Goal: Information Seeking & Learning: Learn about a topic

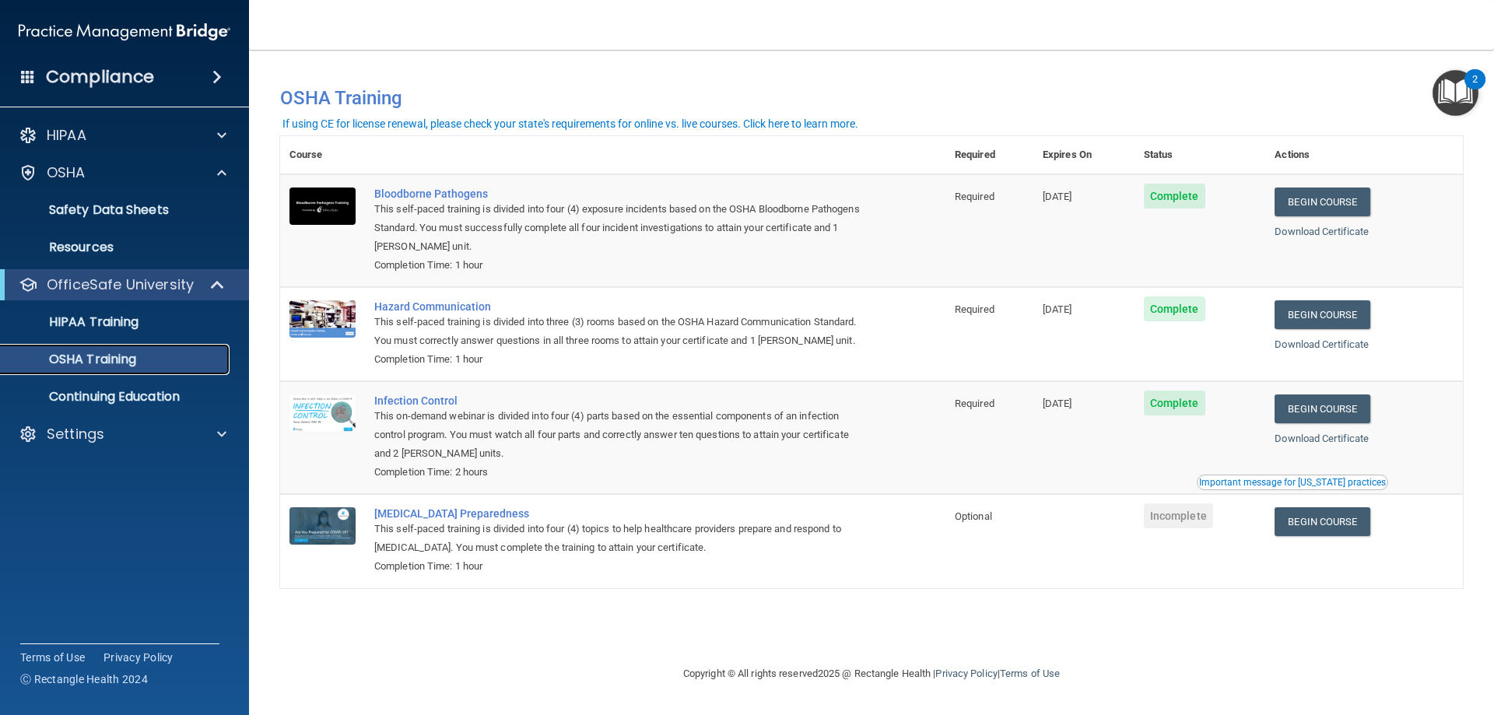
click at [142, 358] on div "OSHA Training" at bounding box center [116, 360] width 212 height 16
click at [1331, 530] on link "Begin Course" at bounding box center [1322, 521] width 95 height 29
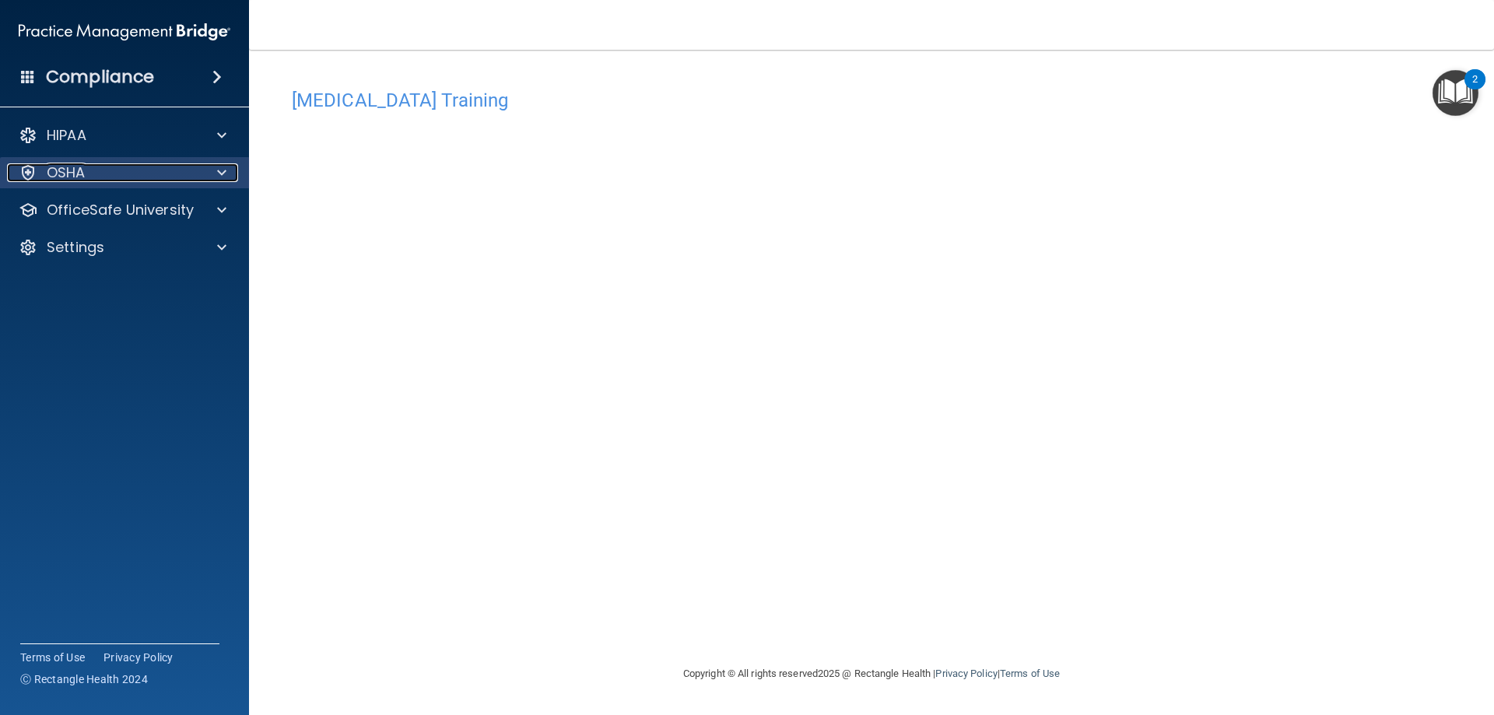
click at [219, 177] on span at bounding box center [221, 172] width 9 height 19
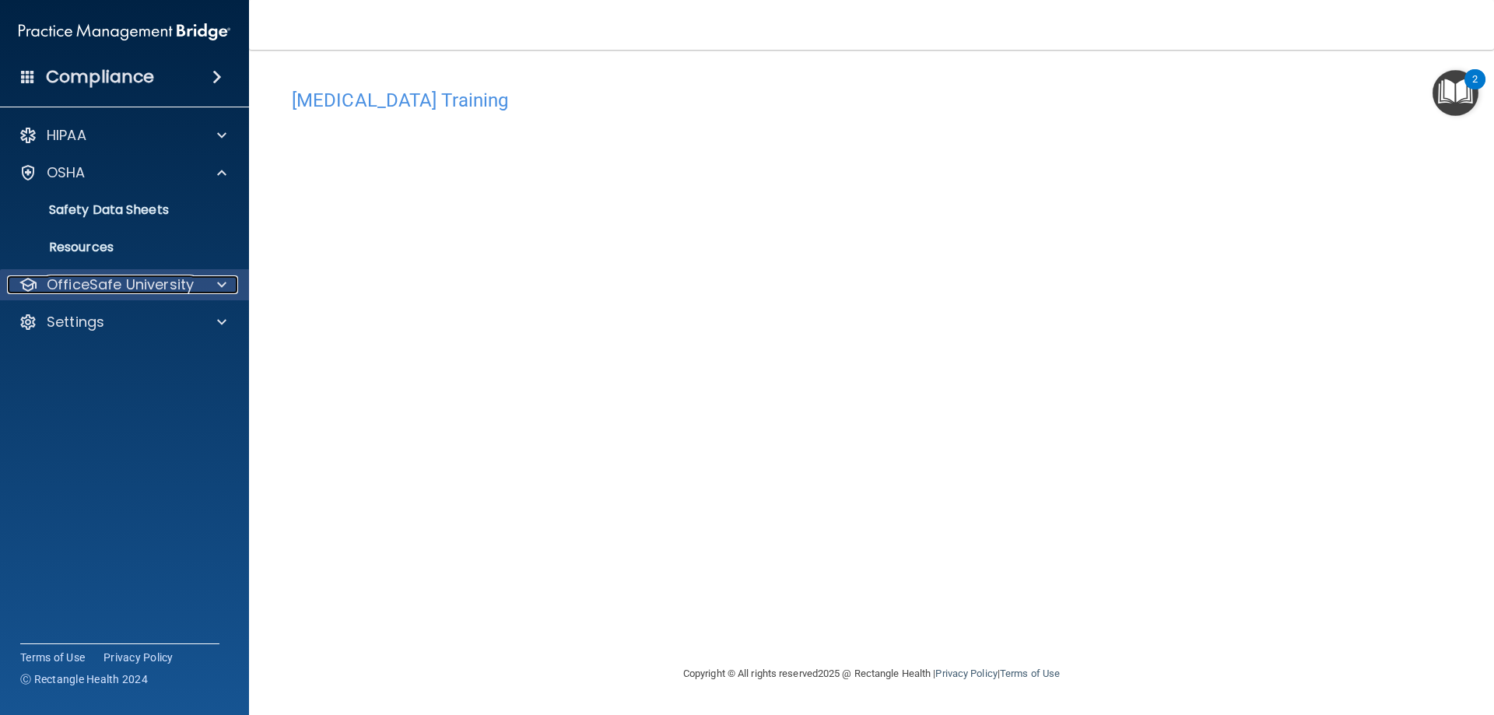
click at [203, 293] on div at bounding box center [219, 284] width 39 height 19
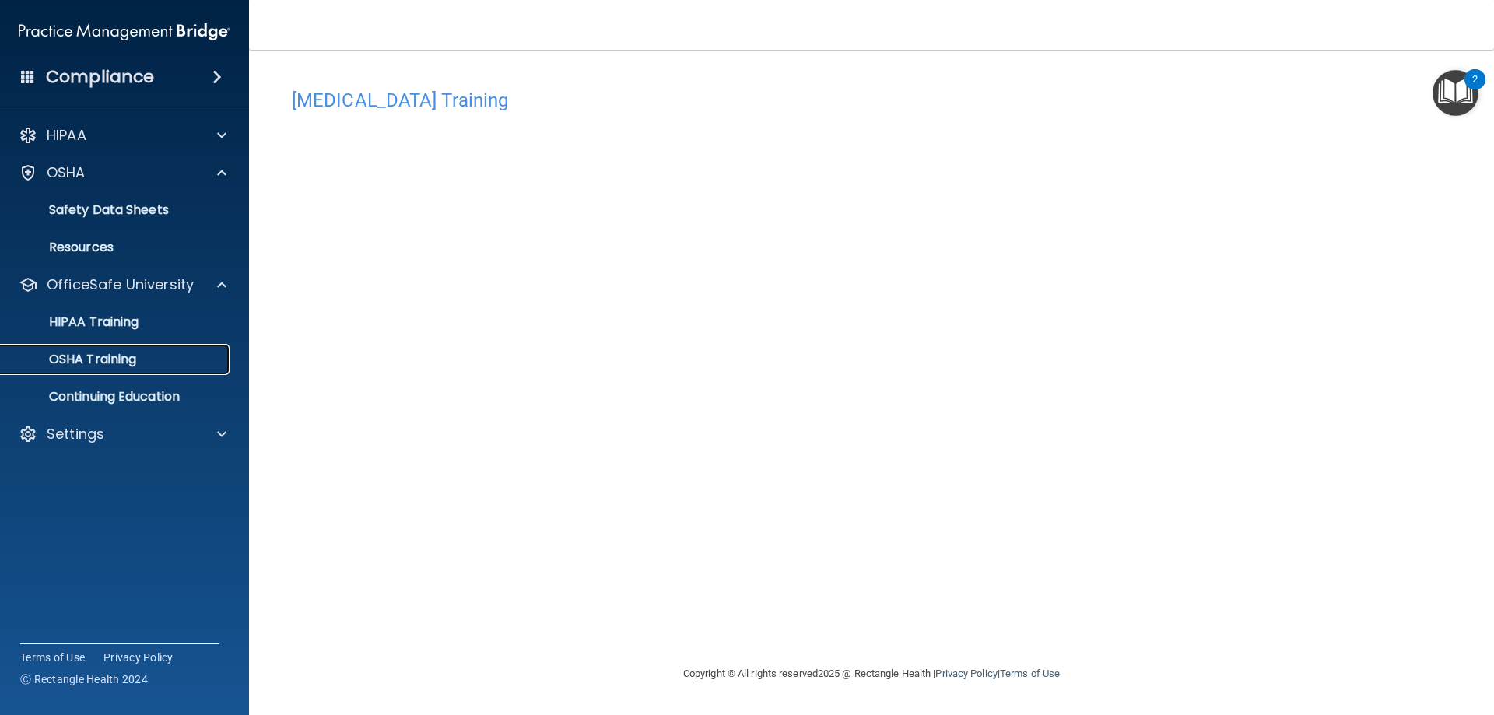
click at [117, 359] on p "OSHA Training" at bounding box center [73, 360] width 126 height 16
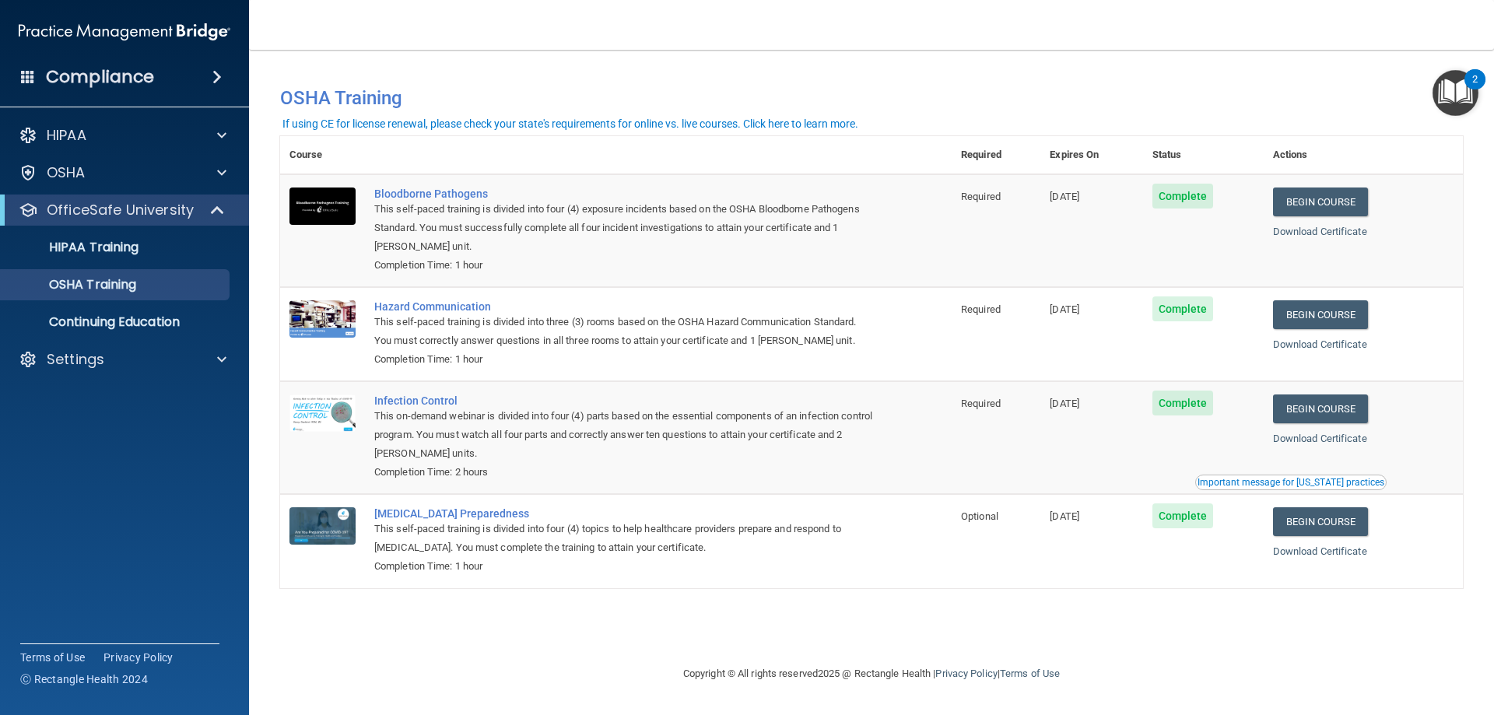
click at [791, 272] on div "Completion Time: 1 hour" at bounding box center [624, 265] width 500 height 19
click at [190, 257] on link "HIPAA Training" at bounding box center [106, 247] width 245 height 31
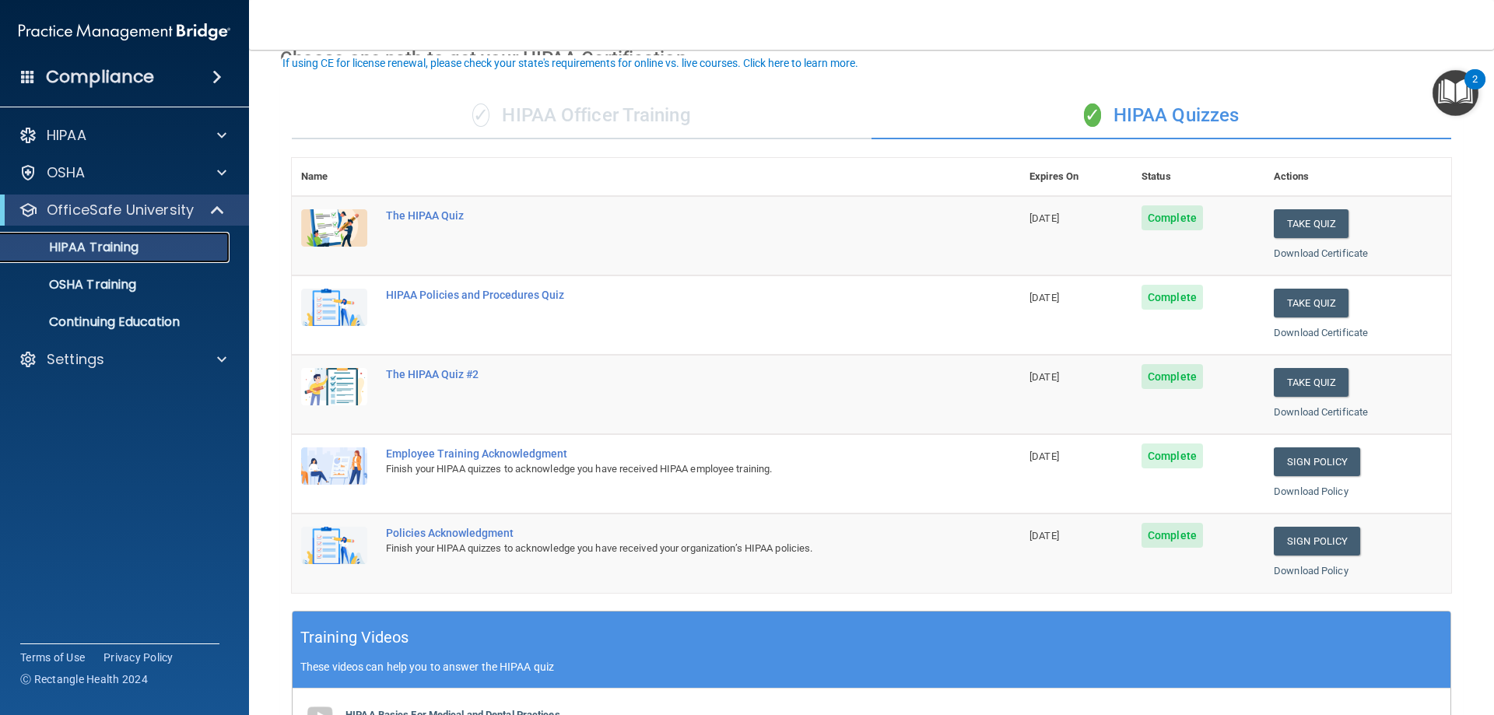
scroll to position [156, 0]
